Goal: Check status: Check status

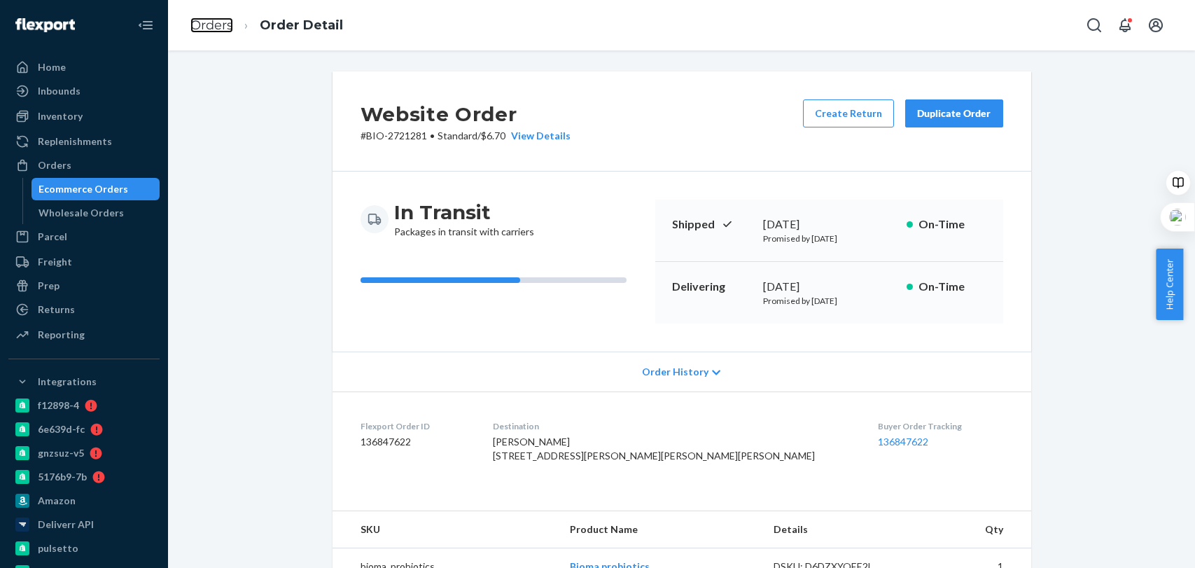
drag, startPoint x: 0, startPoint y: 0, endPoint x: 297, endPoint y: 54, distance: 301.7
click at [212, 18] on link "Orders" at bounding box center [211, 25] width 43 height 15
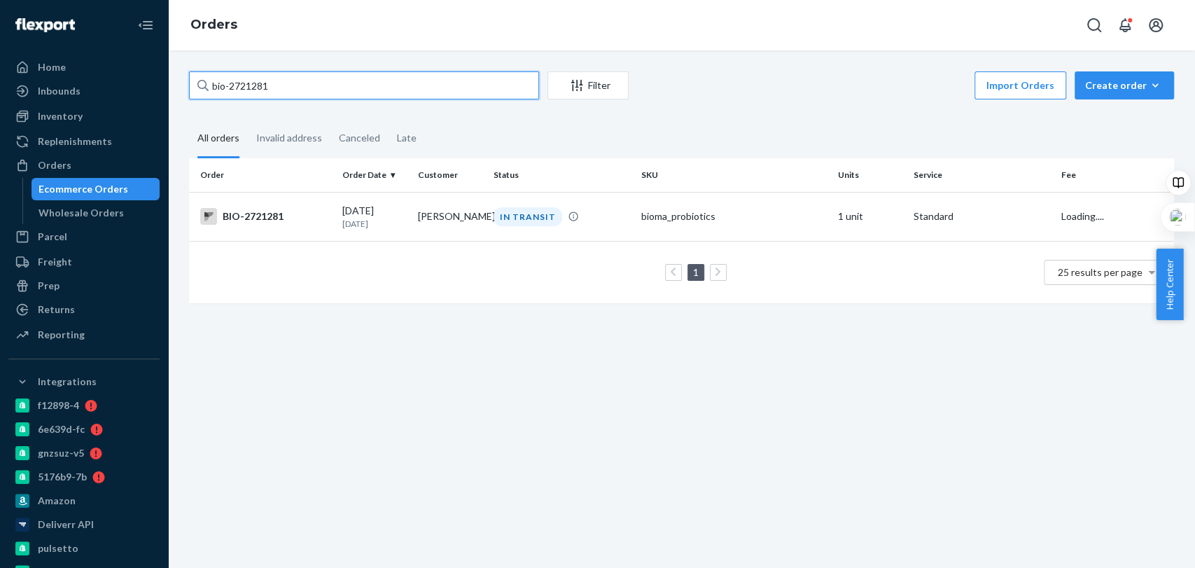
click at [302, 84] on input "bio-2721281" at bounding box center [364, 85] width 350 height 28
click at [305, 96] on input "bio-2721281" at bounding box center [364, 85] width 350 height 28
paste input "54316"
type input "bio-2754316"
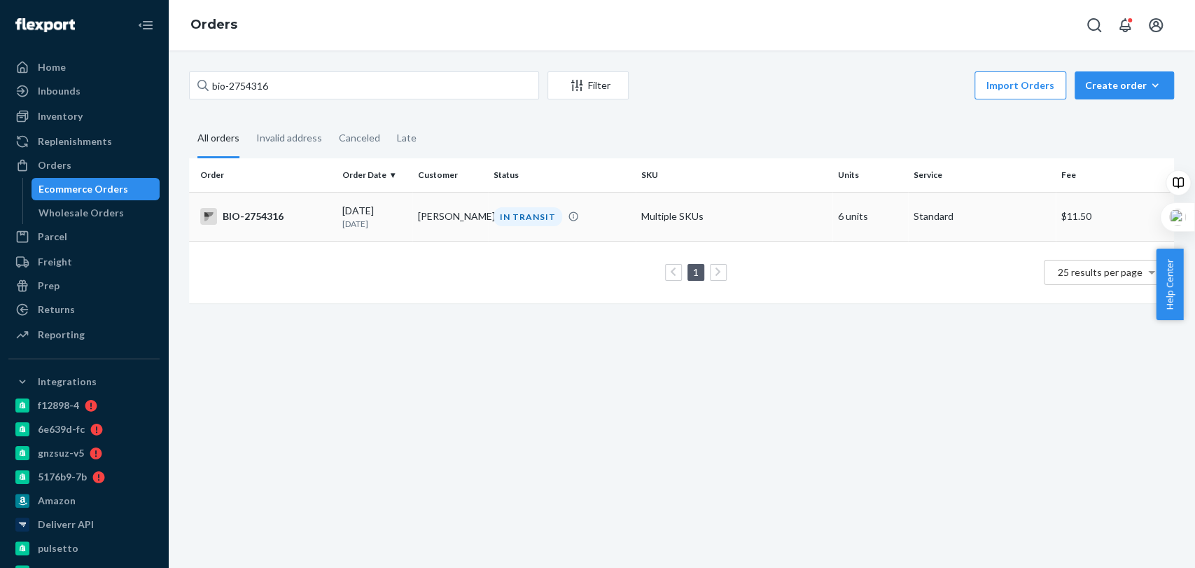
click at [582, 210] on div "IN TRANSIT" at bounding box center [562, 216] width 142 height 19
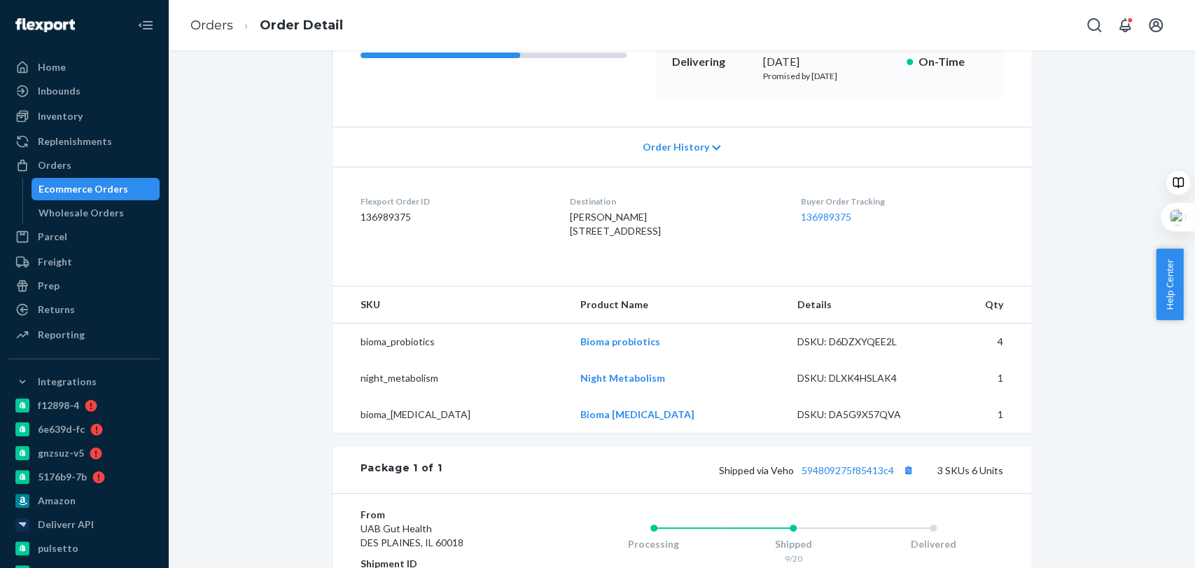
scroll to position [263, 0]
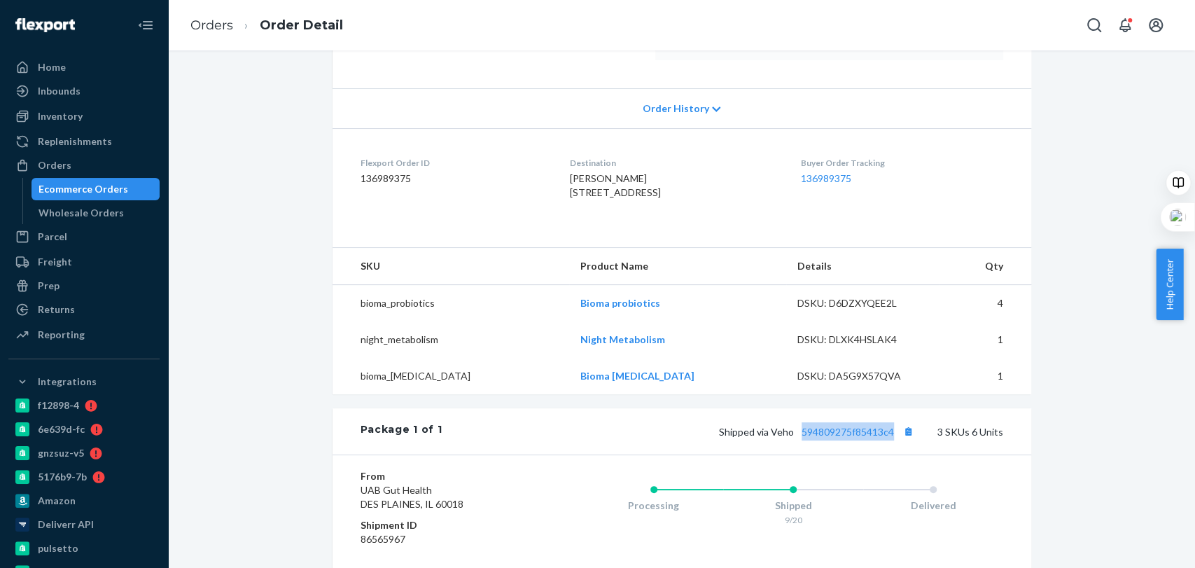
drag, startPoint x: 797, startPoint y: 470, endPoint x: 892, endPoint y: 468, distance: 95.2
click at [892, 454] on div "Package 1 of 1 Shipped via Veho 594809275f85413c4 3 SKUs 6 Units" at bounding box center [682, 431] width 699 height 46
copy link "594809275f85413c4"
click at [230, 24] on link "Orders" at bounding box center [211, 25] width 43 height 15
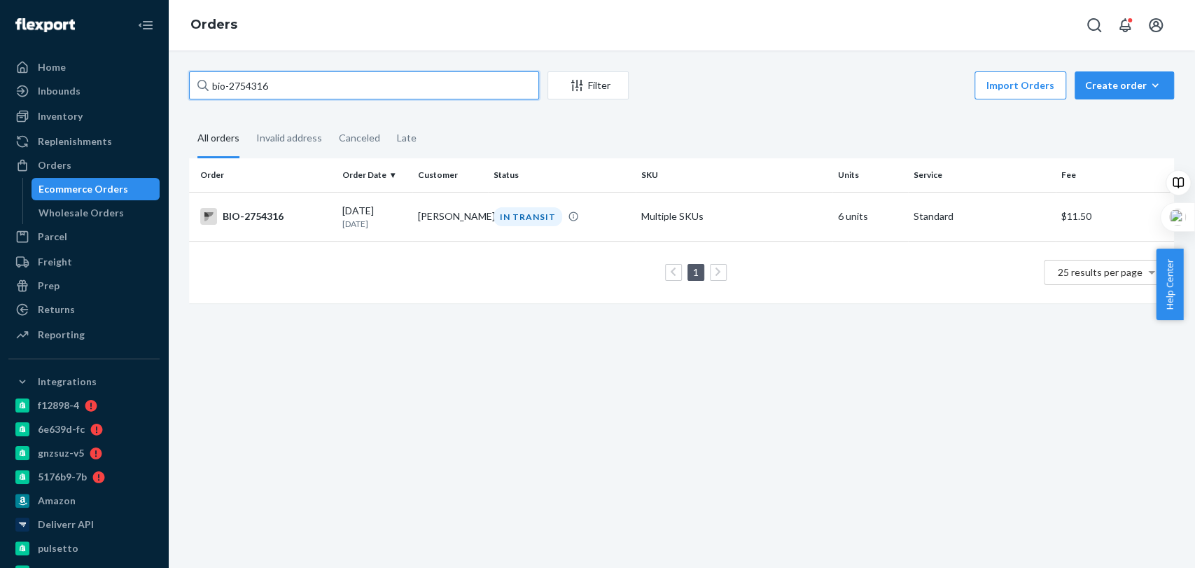
drag, startPoint x: 322, startPoint y: 90, endPoint x: 231, endPoint y: 86, distance: 91.1
click at [231, 86] on input "bio-2754316" at bounding box center [364, 85] width 350 height 28
paste input "592900"
type input "bio-2592900"
click at [636, 209] on td "bioma_probiotics" at bounding box center [734, 216] width 197 height 49
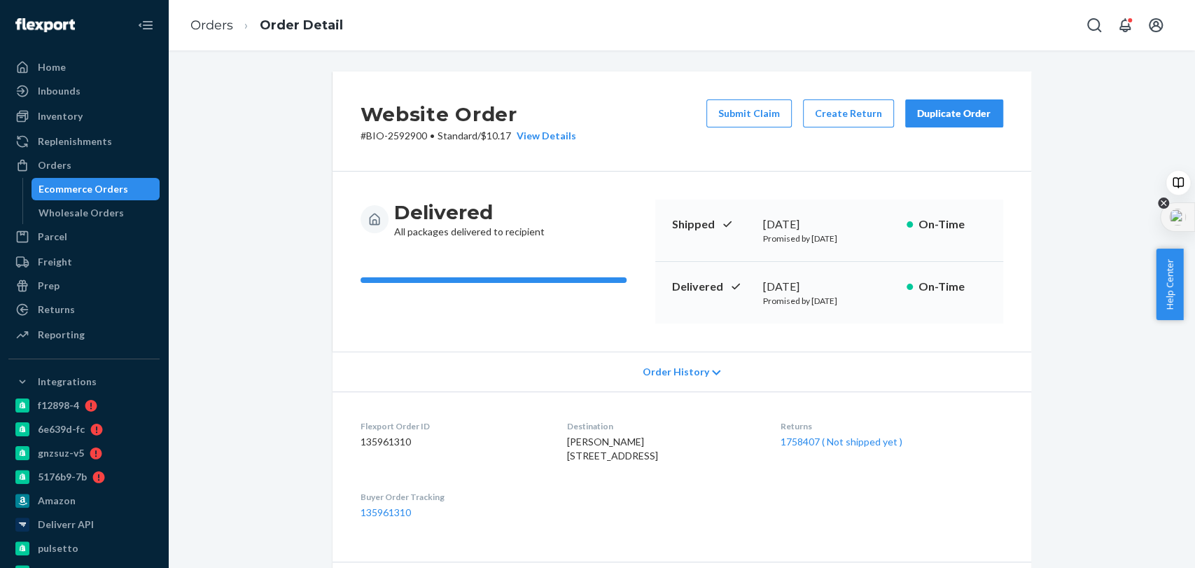
click at [1165, 202] on icon at bounding box center [1163, 202] width 11 height 11
click at [1072, 168] on div "Website Order # BIO-2592900 • Standard / $10.17 View Details Submit Claim Creat…" at bounding box center [682, 532] width 1006 height 922
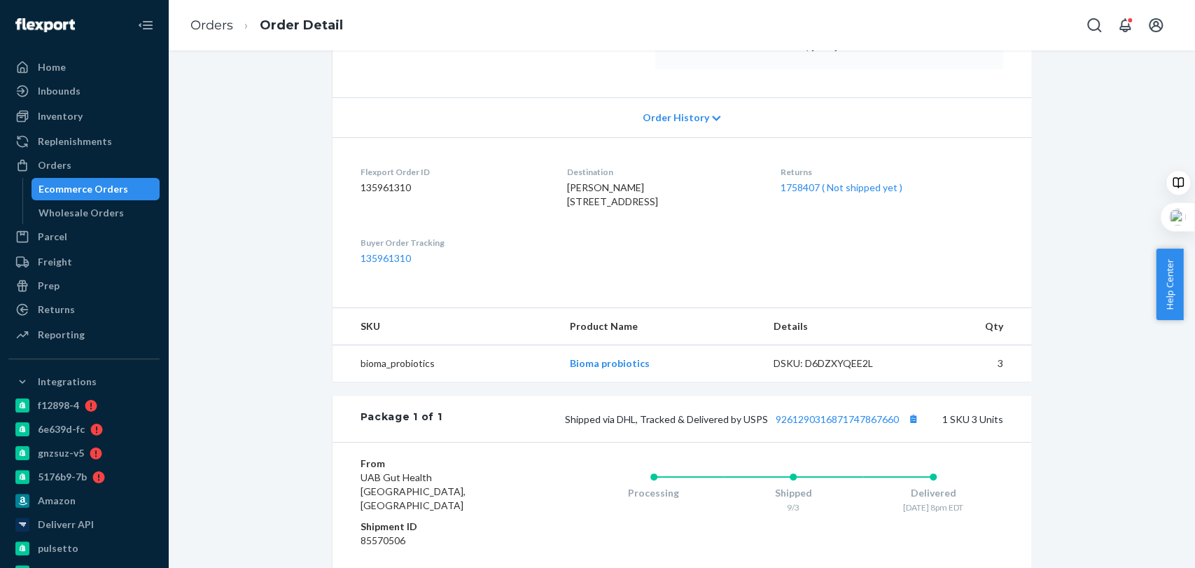
scroll to position [261, 0]
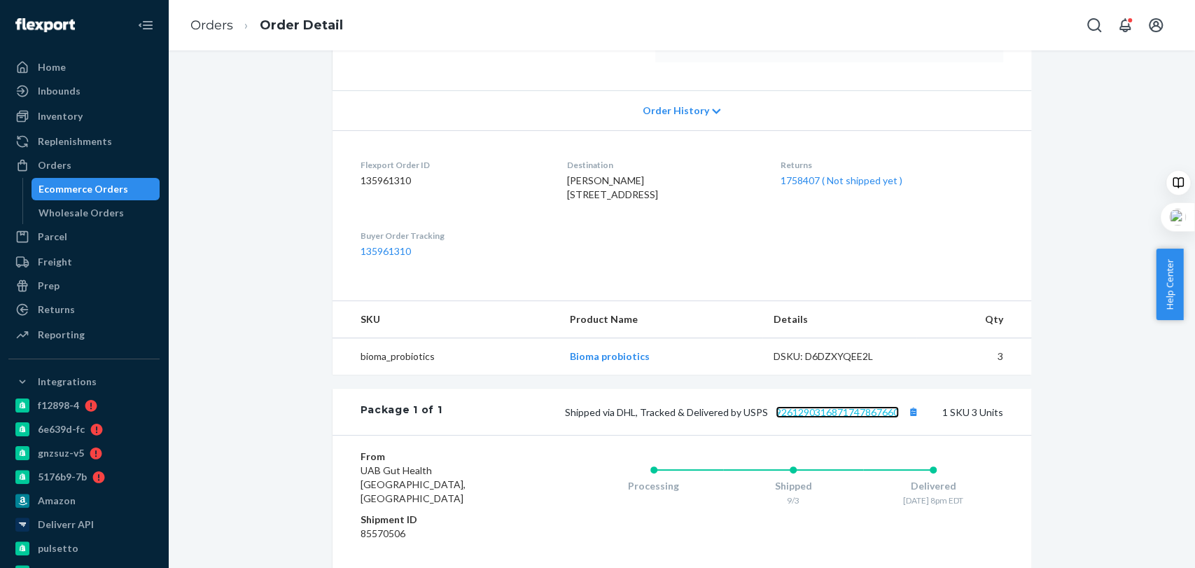
click at [842, 418] on link "9261290316871747867660" at bounding box center [837, 412] width 123 height 12
